Goal: Information Seeking & Learning: Learn about a topic

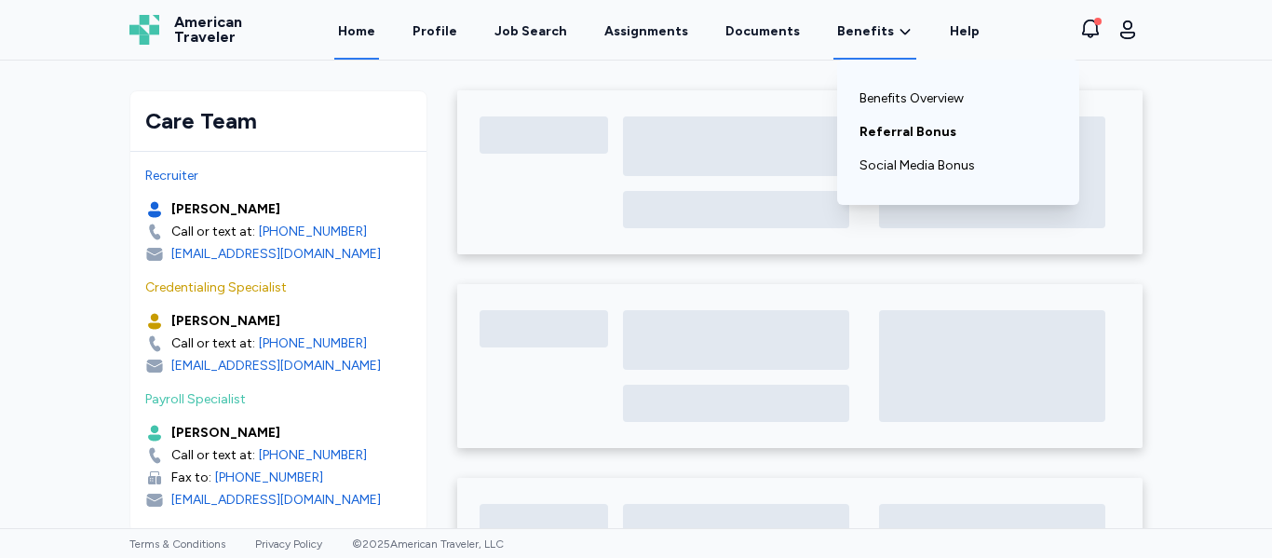
click at [886, 120] on link "Referral Bonus" at bounding box center [957, 132] width 197 height 34
click at [905, 133] on link "Referral Bonus" at bounding box center [957, 132] width 197 height 34
click at [918, 88] on link "Benefits Overview" at bounding box center [957, 99] width 197 height 34
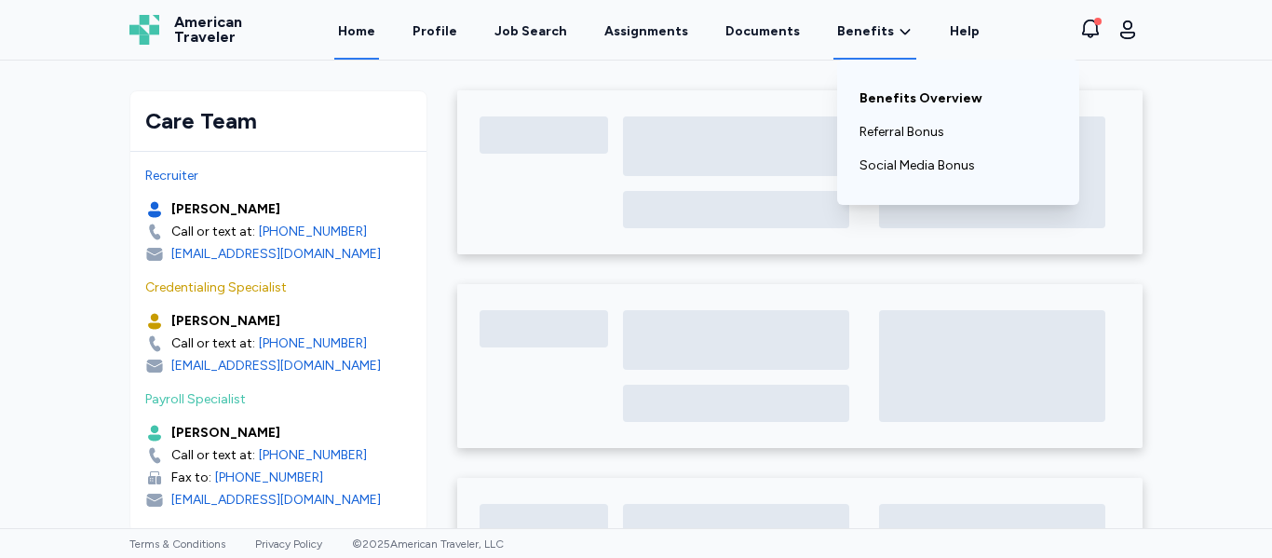
click at [918, 88] on link "Benefits Overview" at bounding box center [957, 99] width 197 height 34
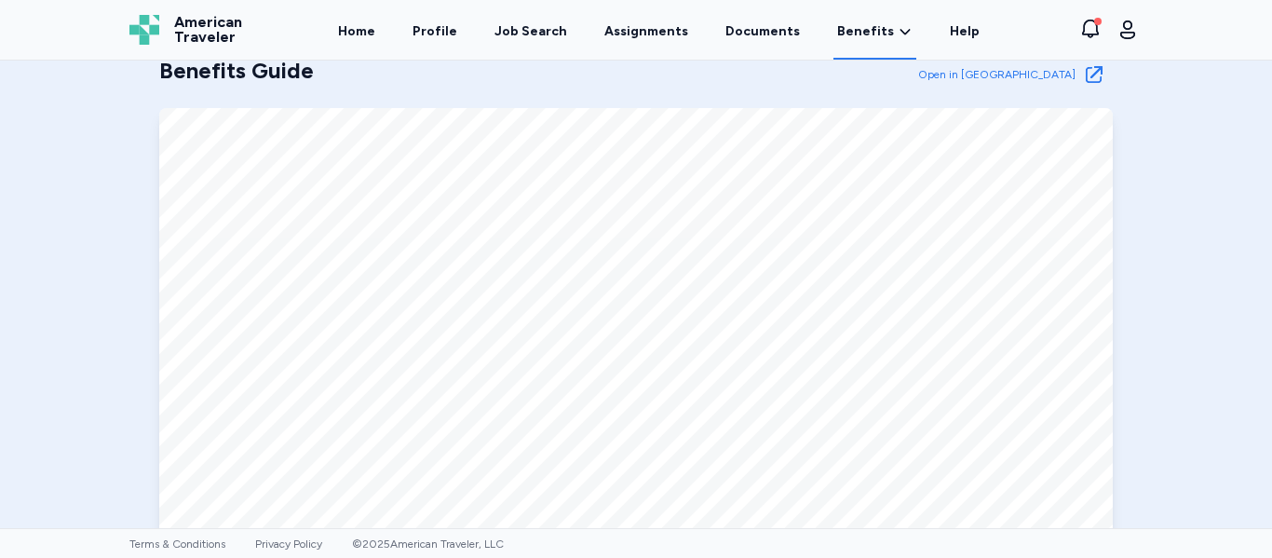
scroll to position [741, 0]
click at [1088, 70] on icon at bounding box center [1094, 75] width 22 height 22
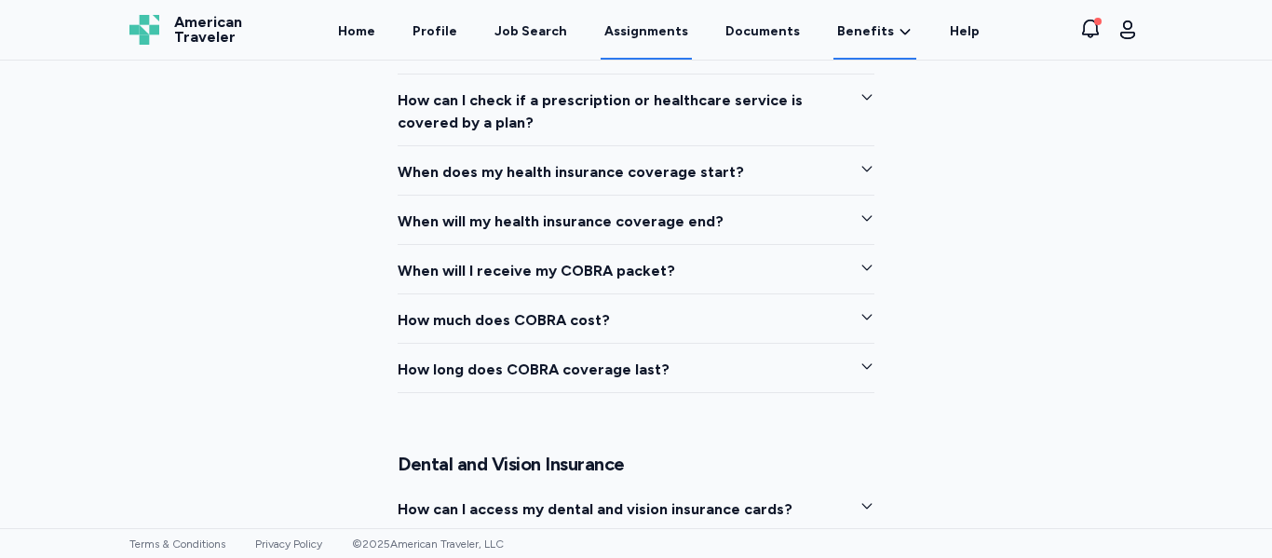
scroll to position [2355, 0]
